Goal: Transaction & Acquisition: Purchase product/service

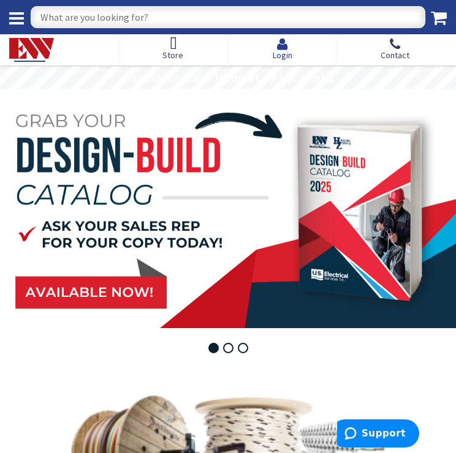
click at [284, 47] on icon at bounding box center [283, 43] width 20 height 13
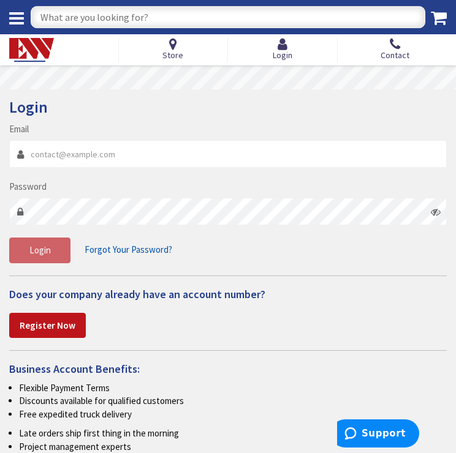
type input "estimating@ehaberlielectric.com"
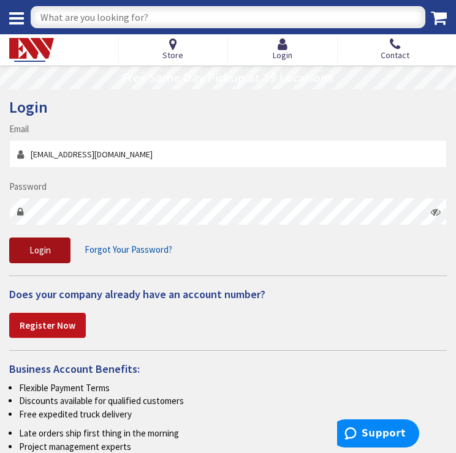
click at [54, 251] on button "Login" at bounding box center [39, 251] width 61 height 26
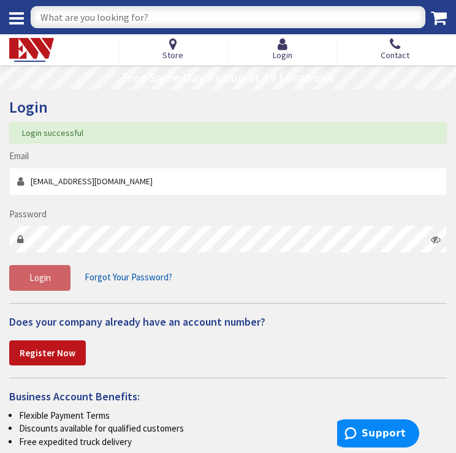
click at [129, 18] on input "text" at bounding box center [228, 17] width 395 height 22
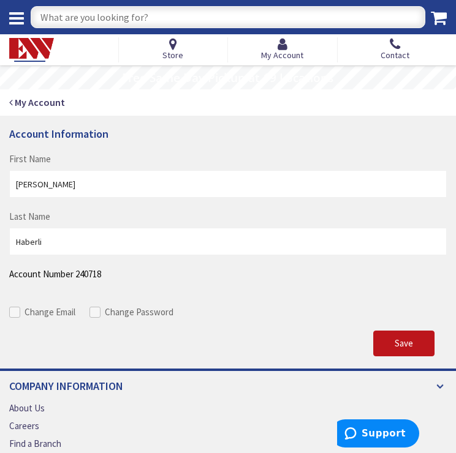
click at [43, 19] on input "text" at bounding box center [228, 17] width 395 height 22
click at [113, 14] on input "text" at bounding box center [228, 17] width 395 height 22
type input "wafer light panels"
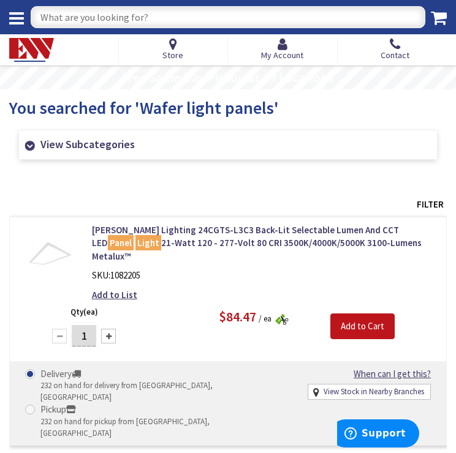
click at [112, 13] on input "text" at bounding box center [228, 17] width 395 height 22
type input "wafer light tray"
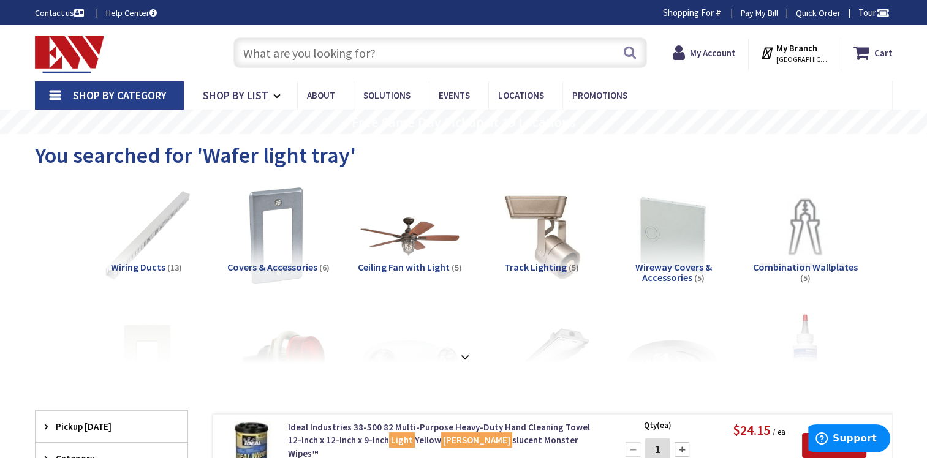
click at [300, 46] on input "text" at bounding box center [440, 52] width 414 height 31
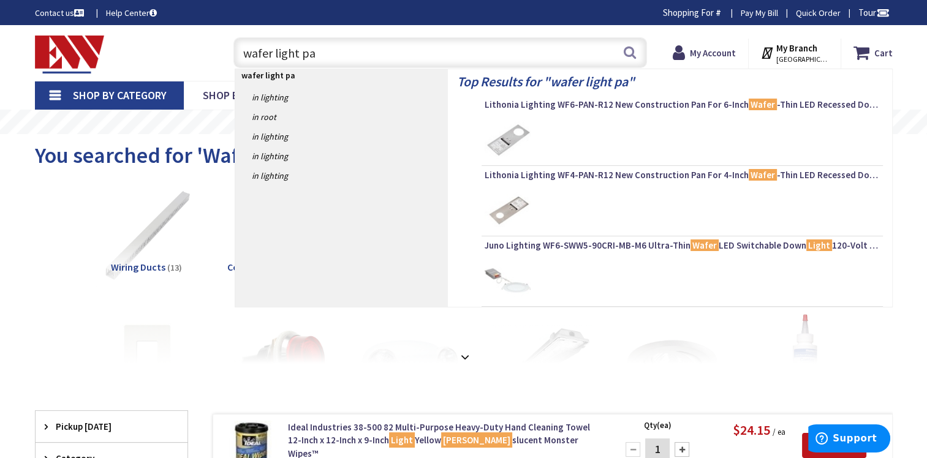
type input "wafer light pan"
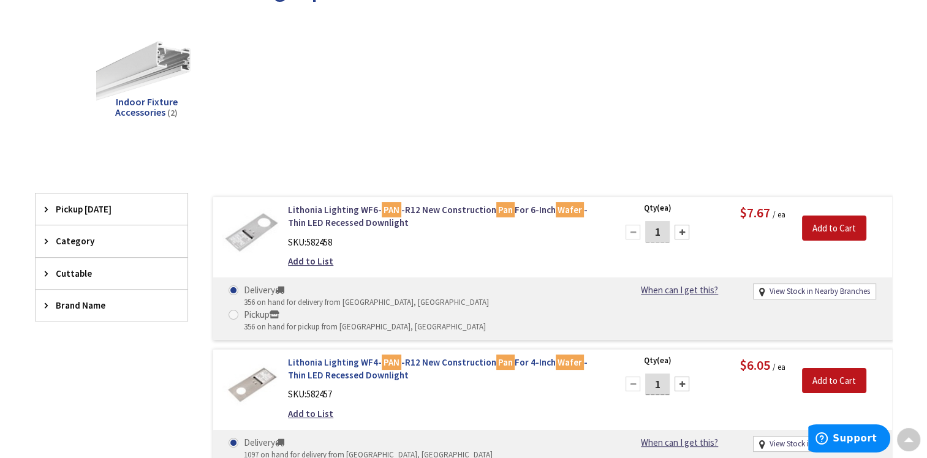
scroll to position [184, 0]
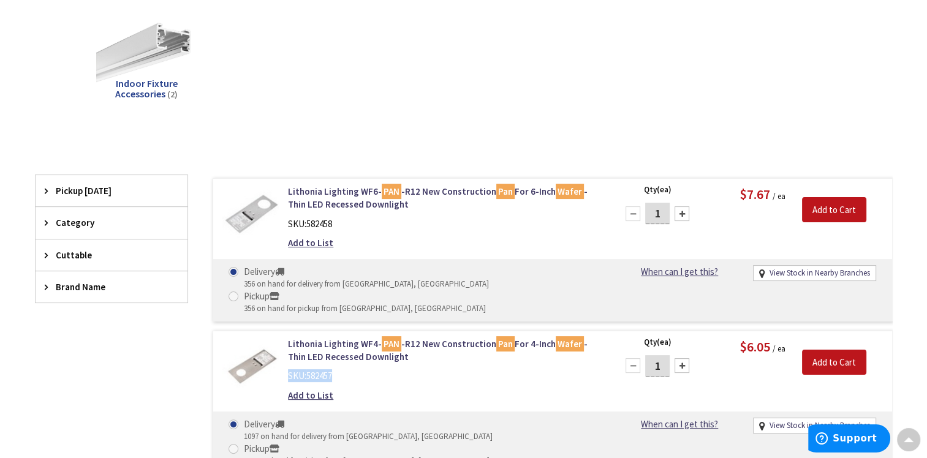
drag, startPoint x: 330, startPoint y: 352, endPoint x: 285, endPoint y: 352, distance: 44.7
click at [285, 352] on div "Lithonia Lighting WF4- PAN -R12 New Construction Pan For 4-Inch Wafer -Thin LED…" at bounding box center [444, 373] width 330 height 71
copy div "SKU: 582457"
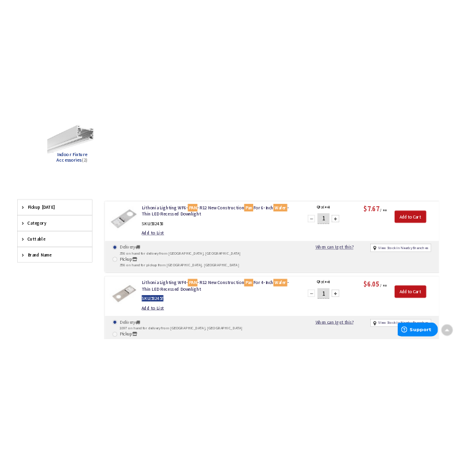
scroll to position [182, 0]
